Goal: Information Seeking & Learning: Learn about a topic

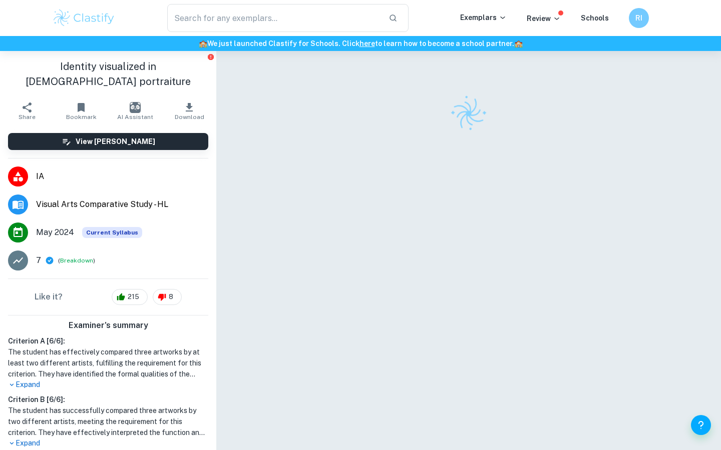
scroll to position [51, 0]
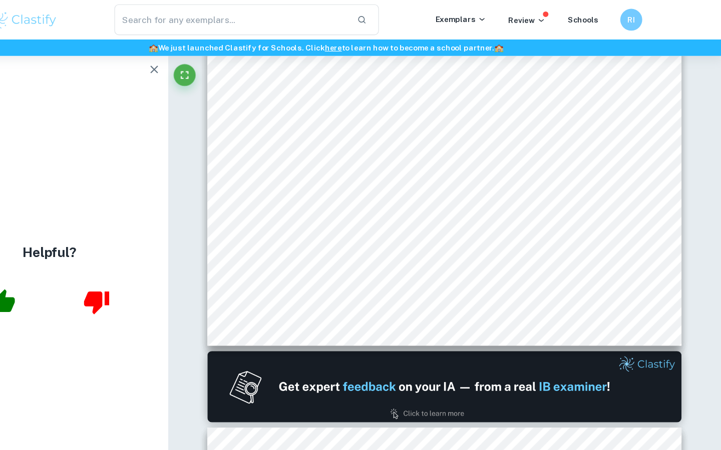
scroll to position [51, 0]
